Goal: Information Seeking & Learning: Learn about a topic

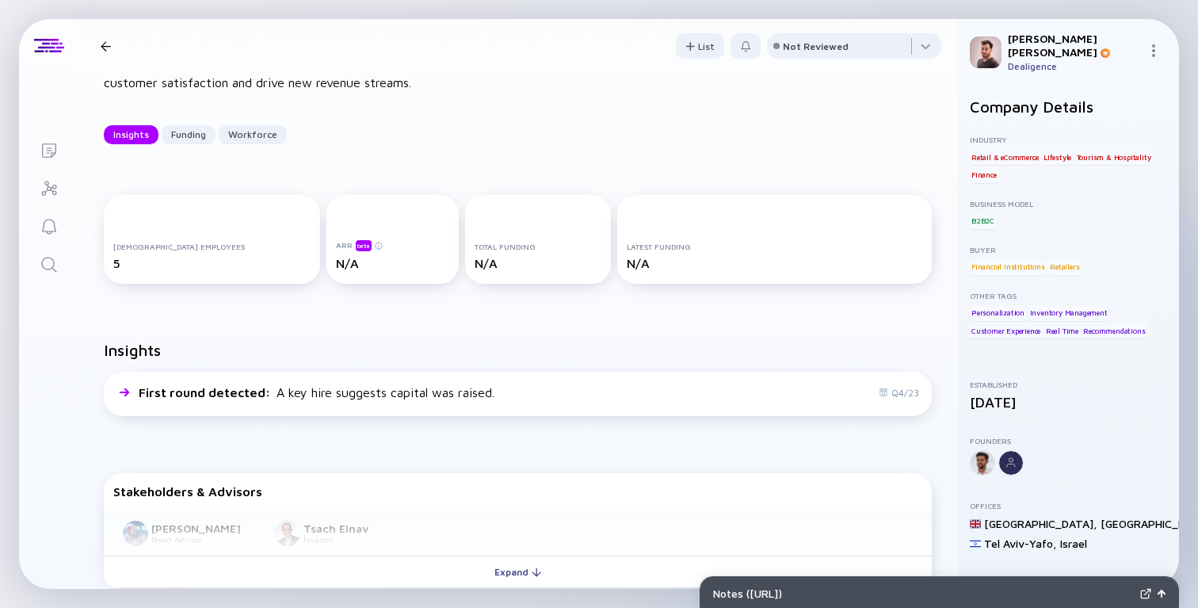
scroll to position [162, 0]
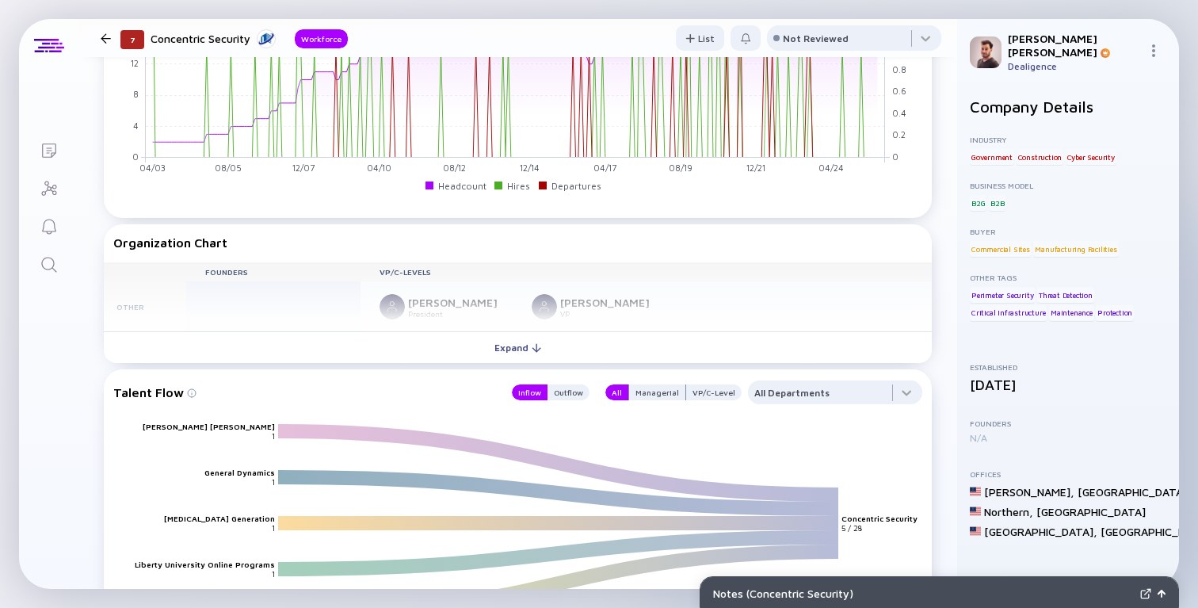
scroll to position [1147, 0]
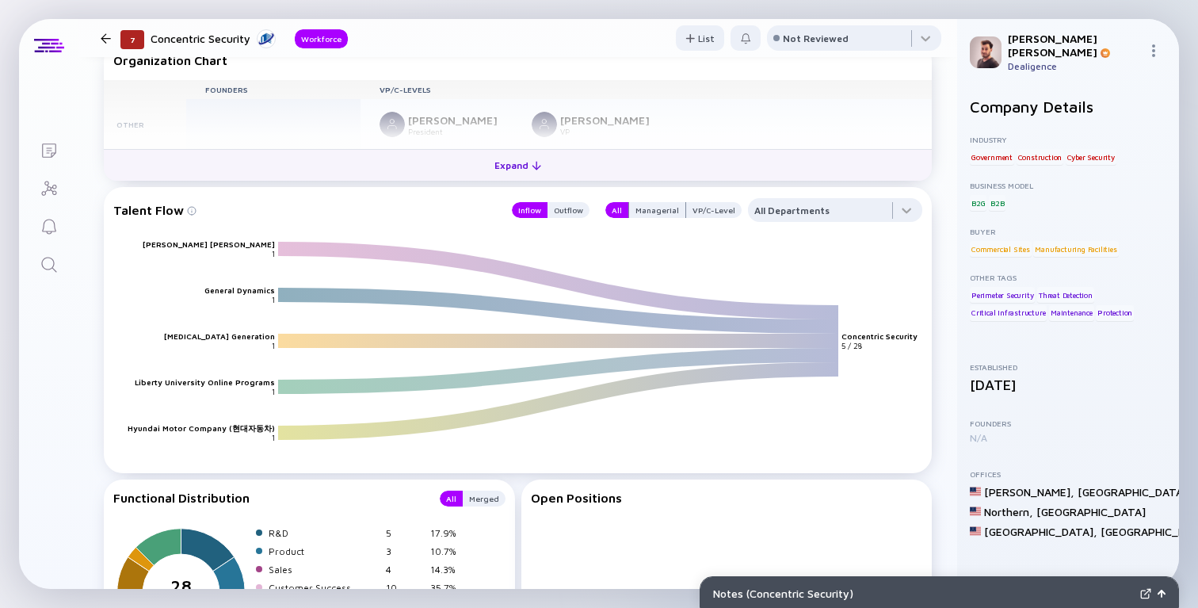
click at [584, 168] on button "Expand" at bounding box center [518, 165] width 828 height 32
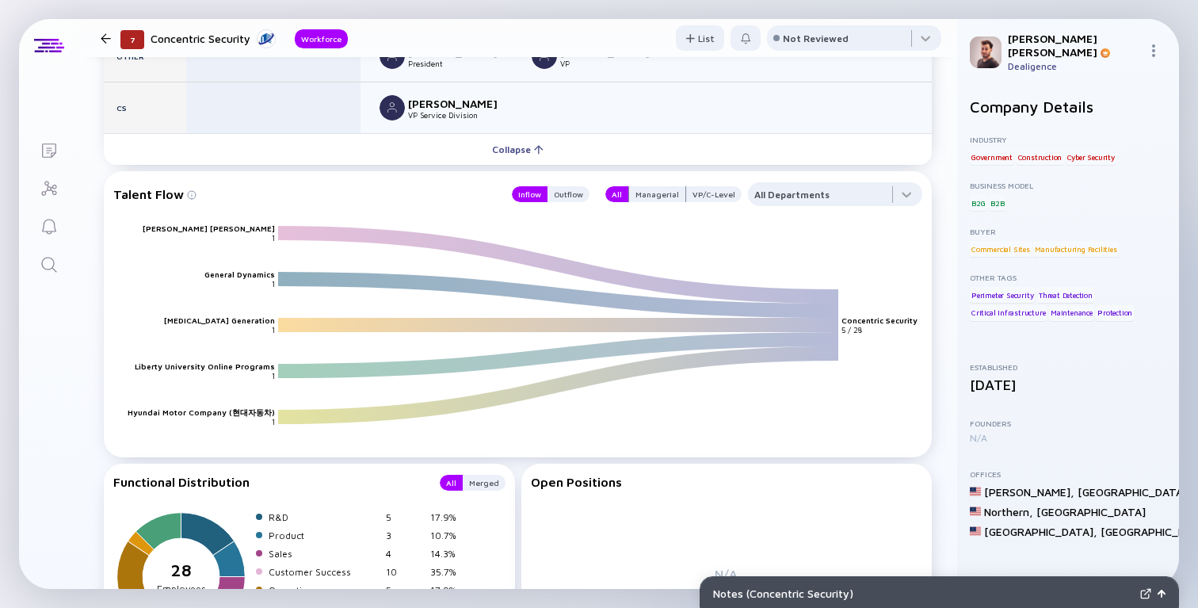
scroll to position [1145, 0]
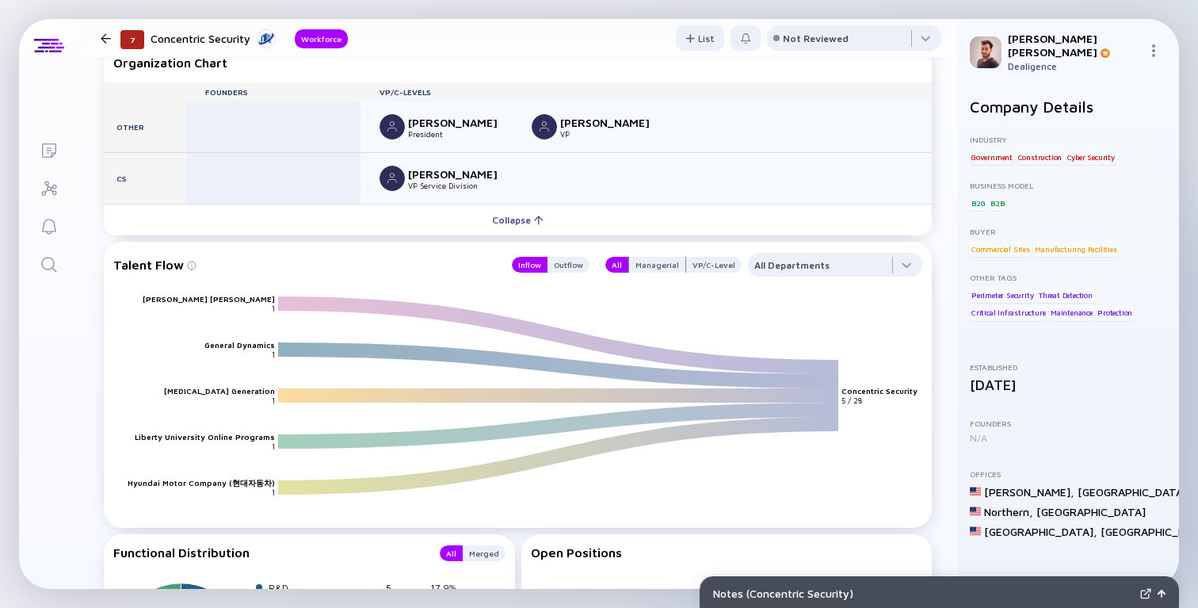
click at [580, 274] on div "Inflow Outflow" at bounding box center [545, 265] width 87 height 24
click at [570, 265] on div "Outflow" at bounding box center [568, 265] width 42 height 16
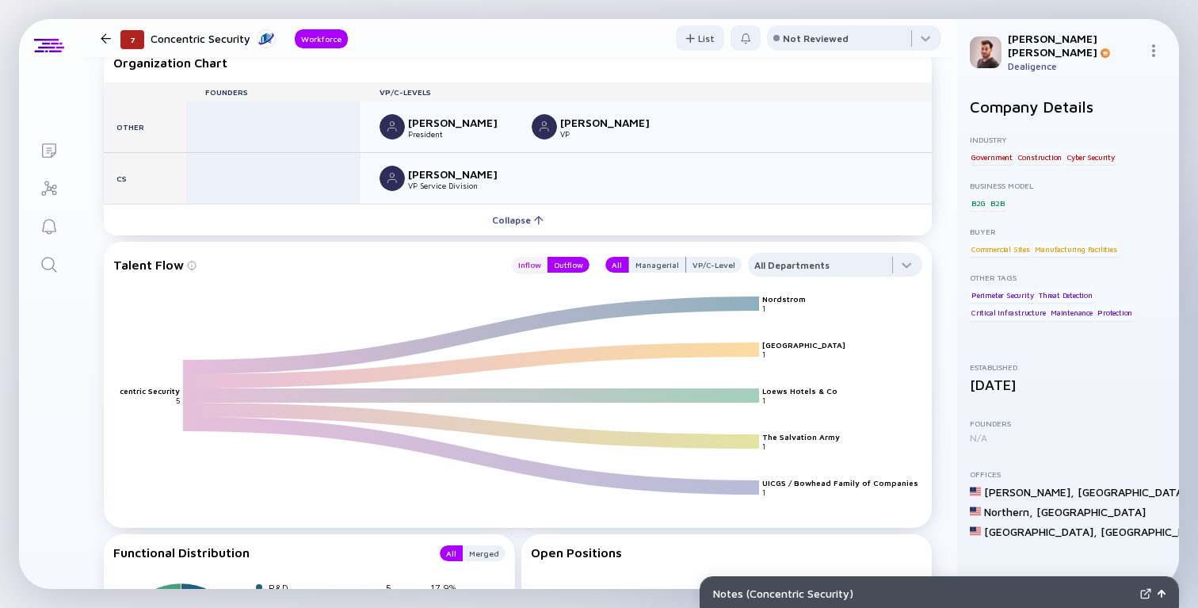
click at [526, 269] on div "Inflow" at bounding box center [530, 265] width 36 height 16
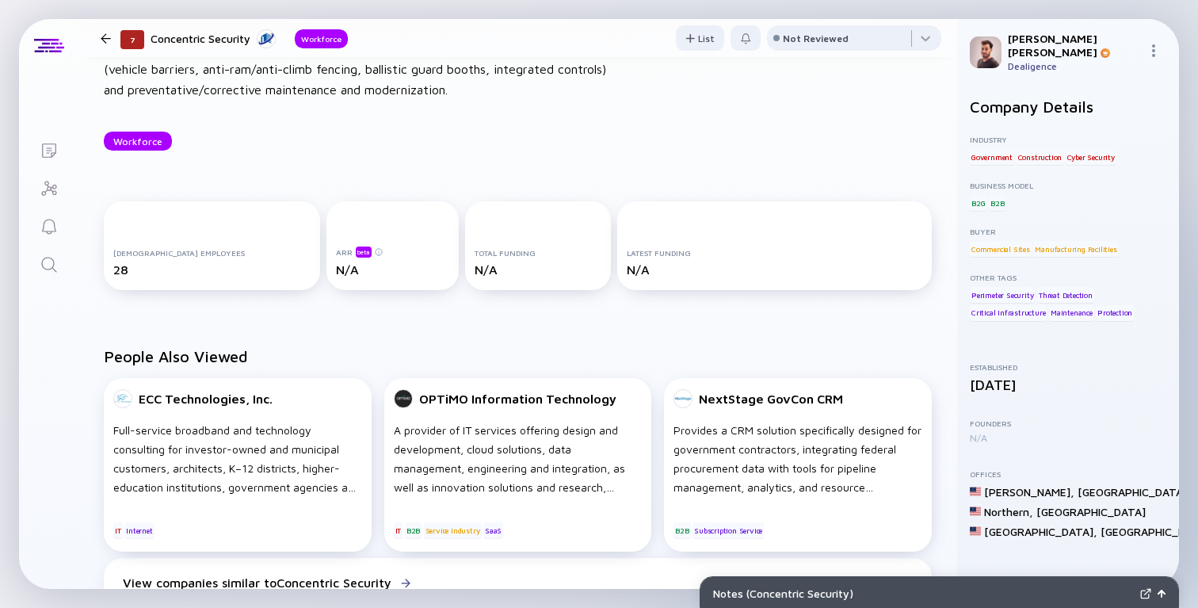
scroll to position [0, 0]
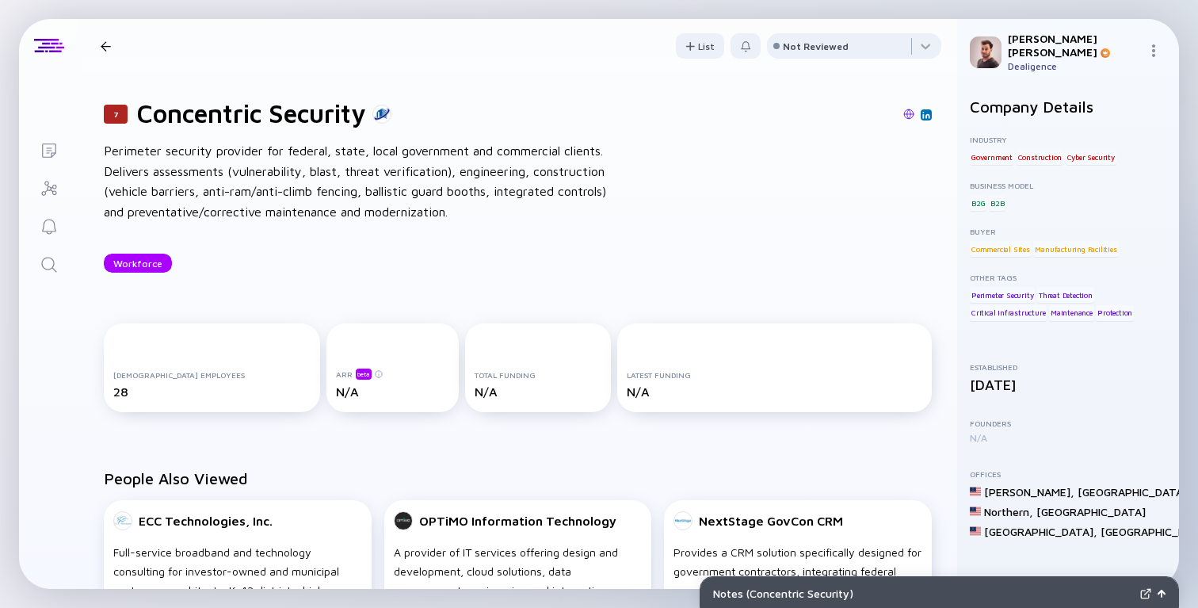
click at [272, 119] on h1 "Concentric Security" at bounding box center [251, 113] width 229 height 30
click at [496, 117] on div at bounding box center [669, 115] width 524 height 14
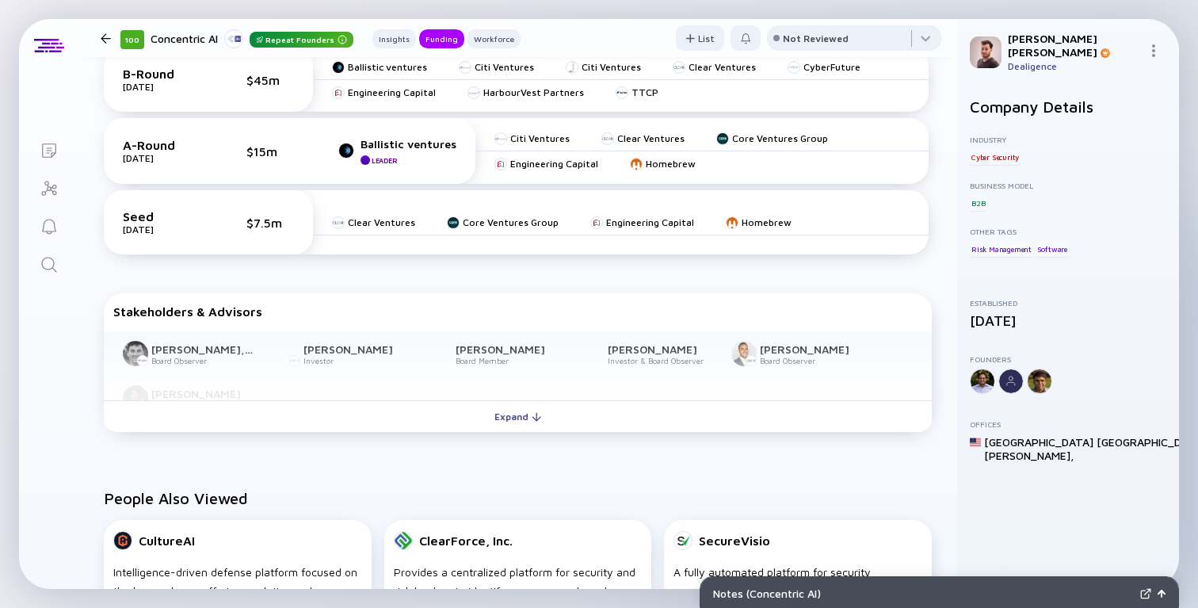
scroll to position [820, 0]
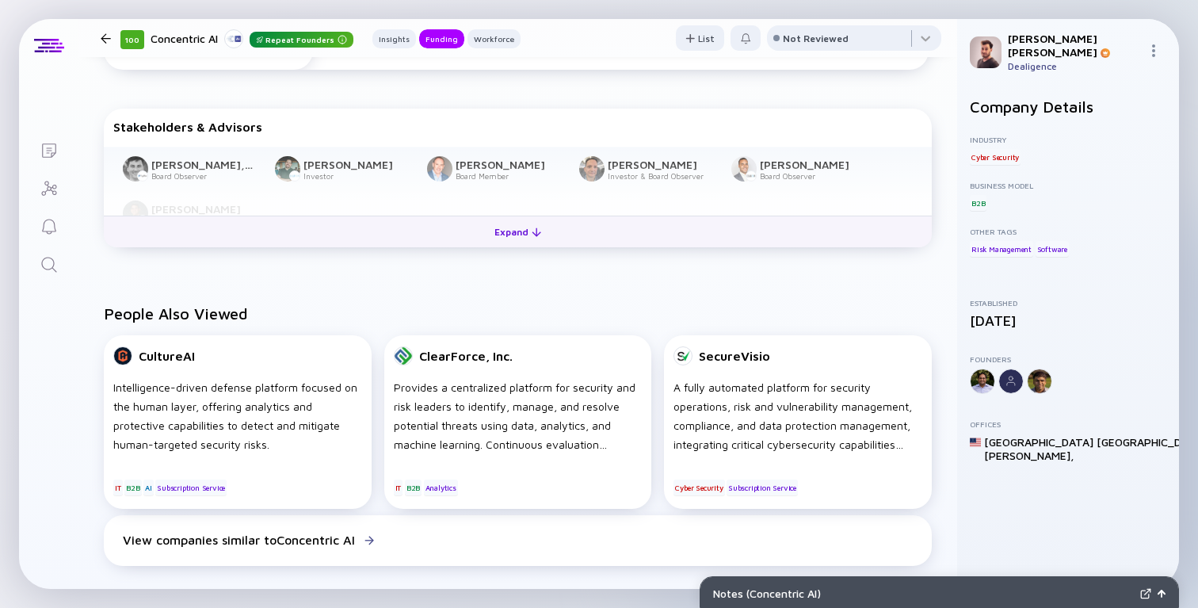
click at [550, 244] on div "Expand" at bounding box center [518, 231] width 66 height 25
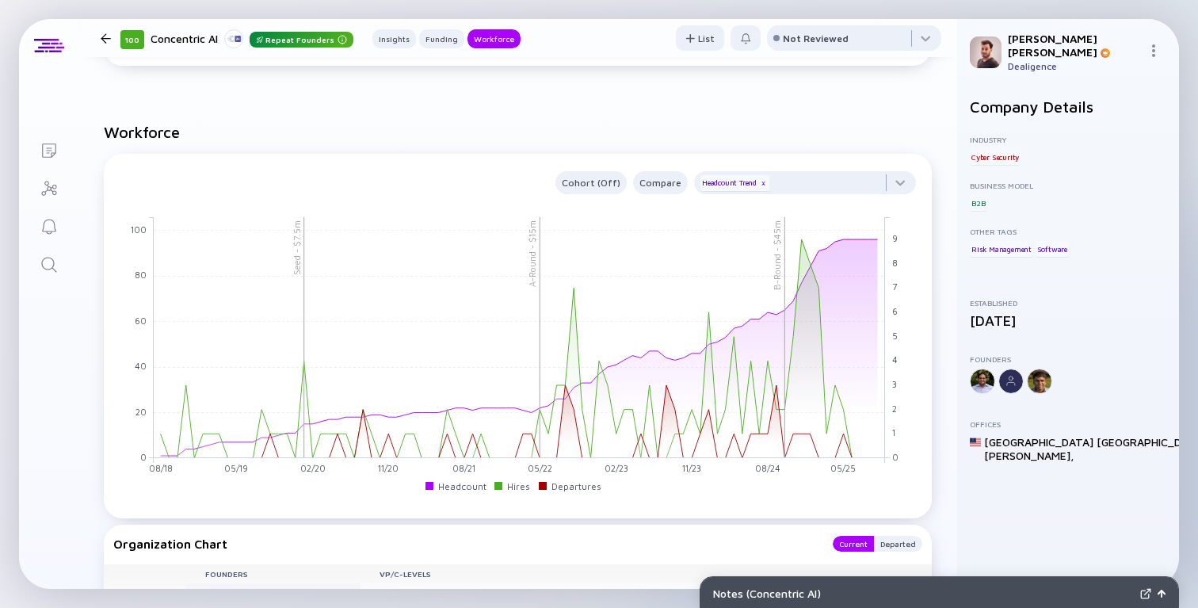
scroll to position [1345, 0]
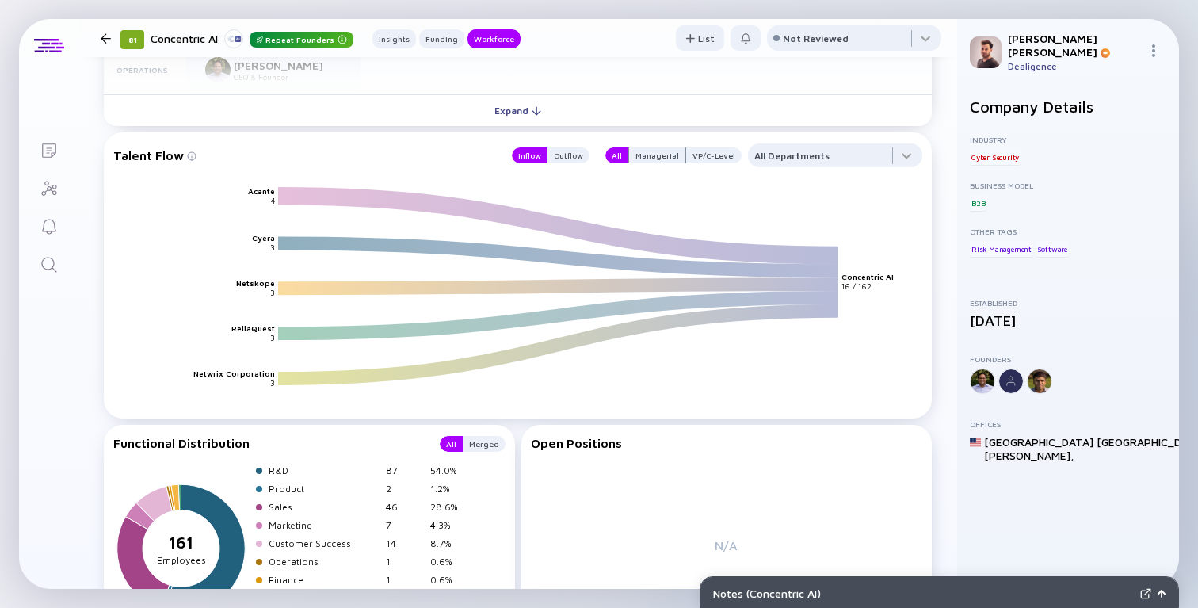
scroll to position [1907, 0]
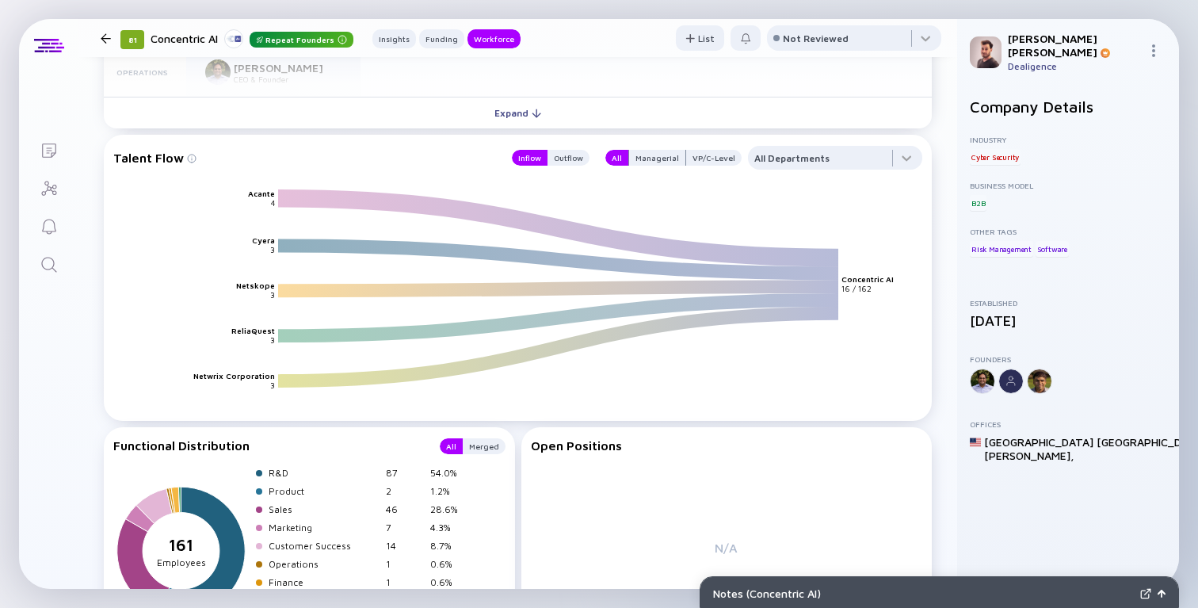
click at [459, 97] on div "Founders VP/C-Levels Operations [PERSON_NAME] CEO & Founder R&D [PERSON_NAME] F…" at bounding box center [518, 63] width 828 height 70
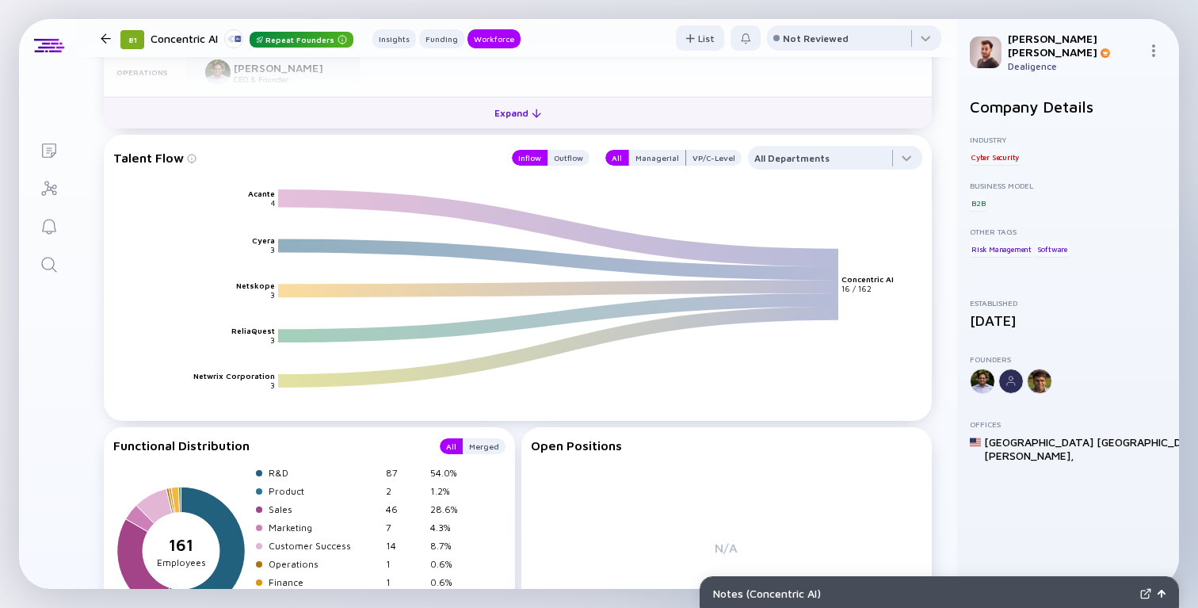
click at [456, 112] on button "Expand" at bounding box center [518, 113] width 828 height 32
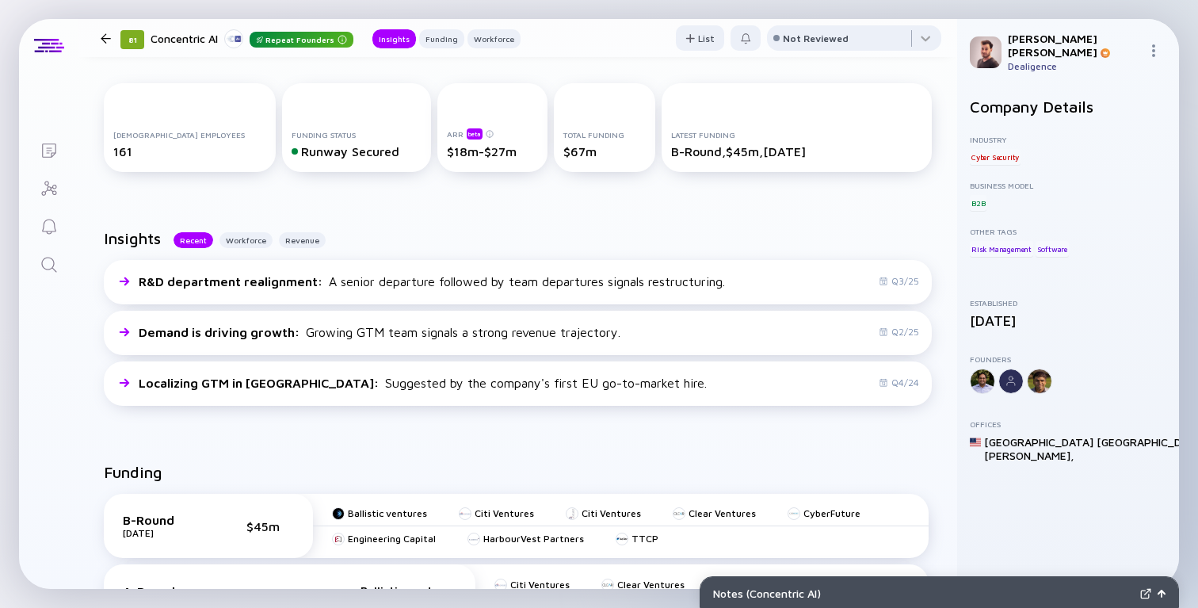
scroll to position [0, 0]
